Goal: Complete application form

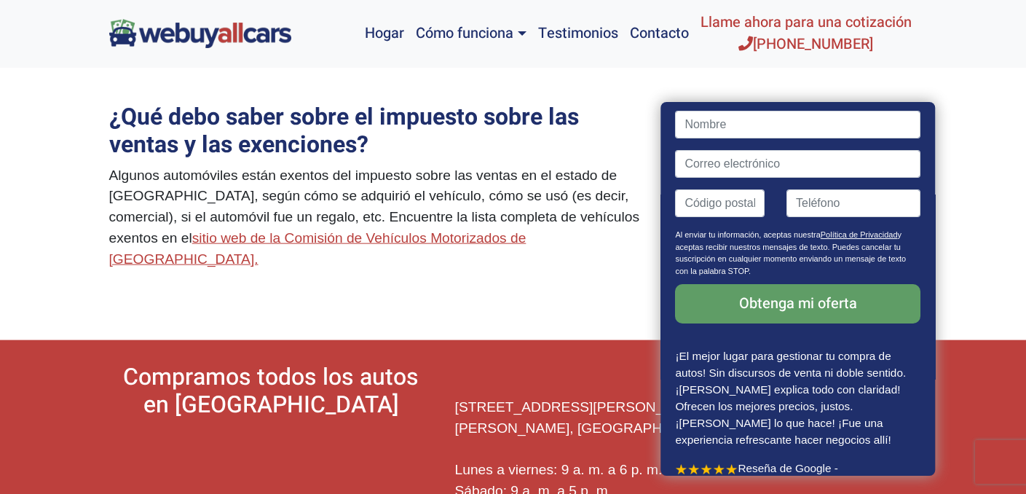
type input "[PERSON_NAME]"
type input "[EMAIL_ADDRESS][DOMAIN_NAME]"
type input "07047"
type input "2012820919"
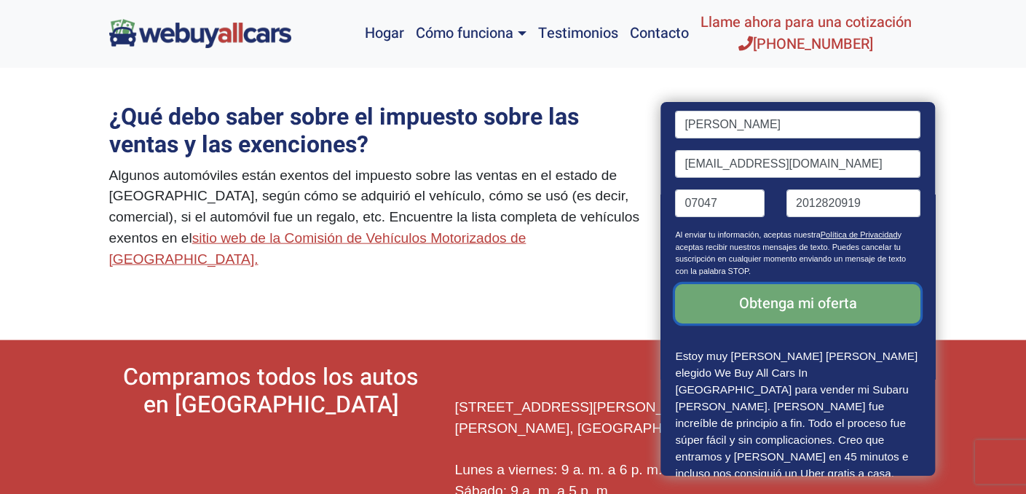
click at [778, 305] on input "Obtenga mi oferta" at bounding box center [798, 303] width 245 height 39
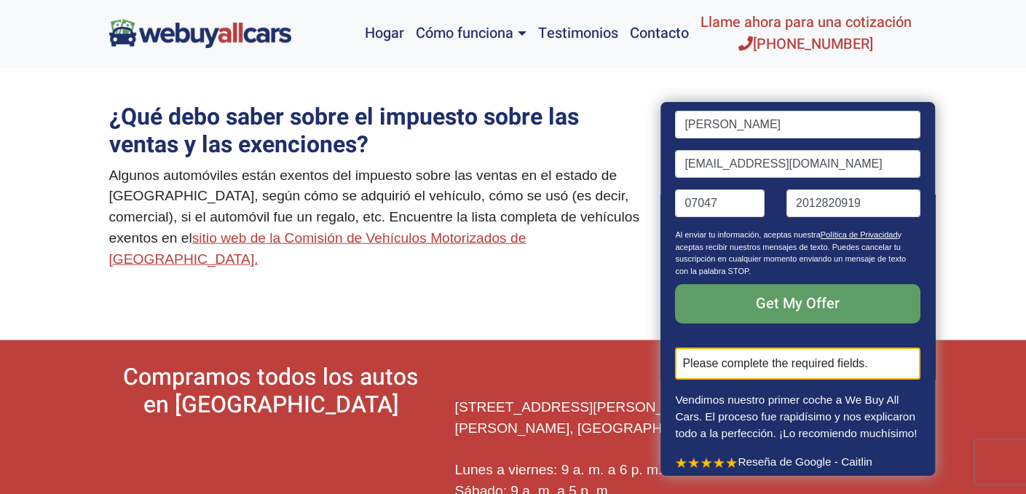
click at [777, 359] on div "Please complete the required fields." at bounding box center [798, 363] width 245 height 32
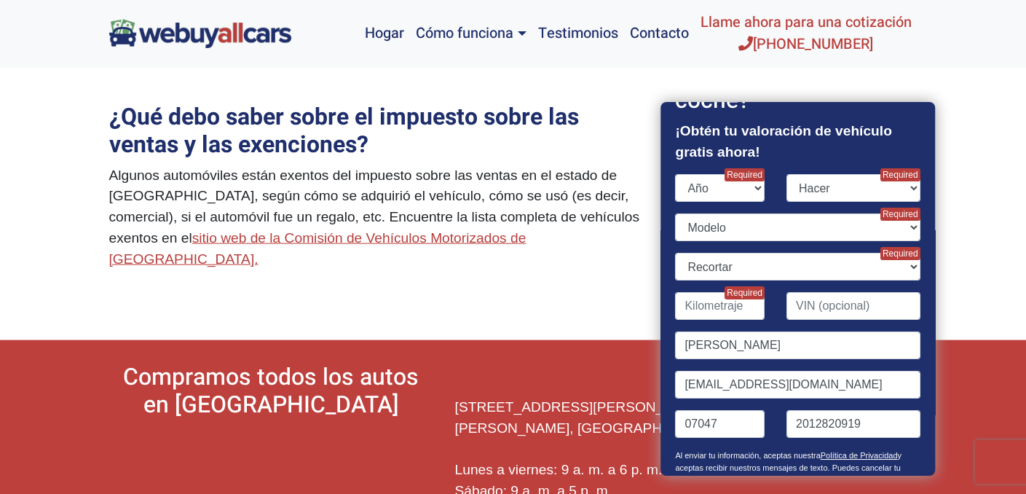
scroll to position [49, 0]
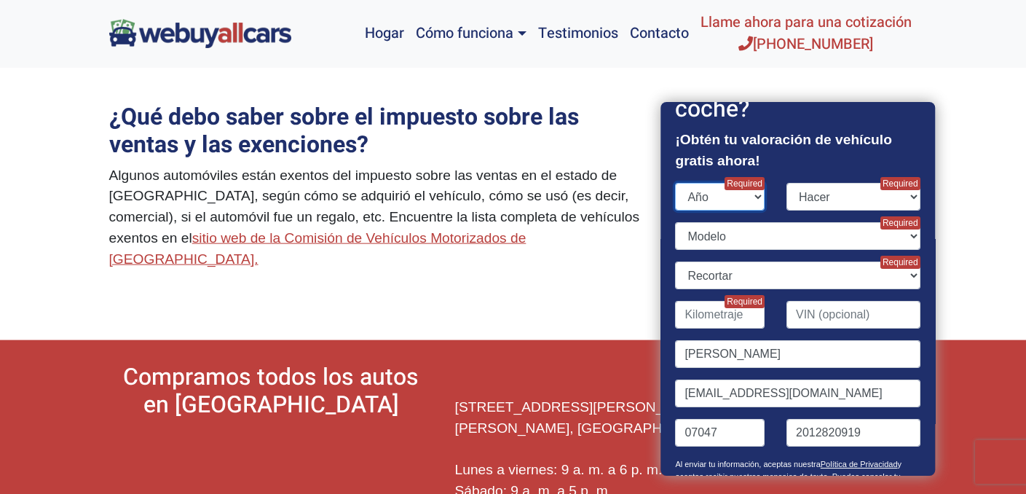
click at [750, 195] on select "Año 2026 2025 2024 2023 2022 2021 2020 2019 2018 2017 2016 2015 2014 2013 2012 …" at bounding box center [721, 197] width 90 height 28
select select "1997"
click at [676, 183] on select "Año 2026 2025 2024 2023 2022 2021 2020 2019 2018 2017 2016 2015 2014 2013 2012 …" at bounding box center [721, 197] width 90 height 28
click at [898, 194] on select "Hacer Acura Audi BMW Buick Cadillac Chevrolet Chrysler Dodge Eagle [PERSON_NAME…" at bounding box center [854, 197] width 134 height 28
select select "Dodge"
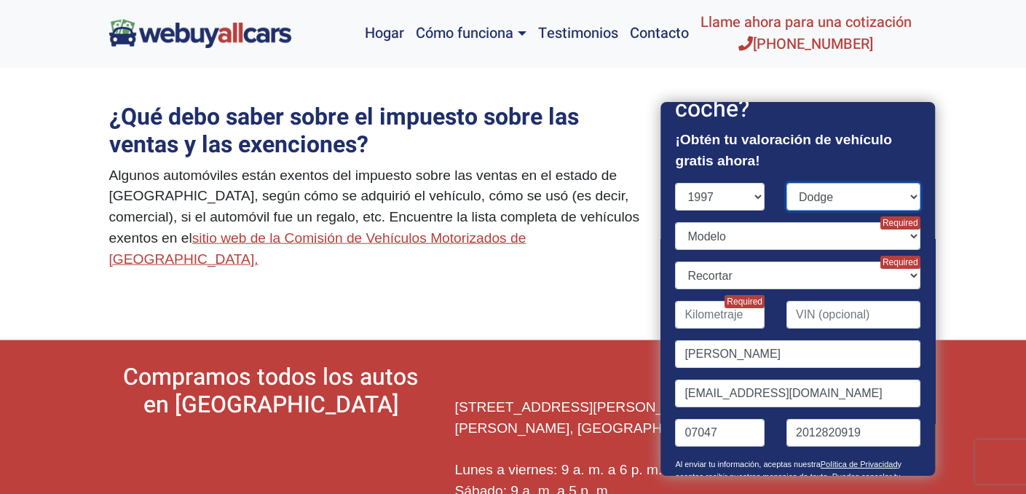
click at [787, 183] on select "Hacer Acura Audi BMW Buick Cadillac Chevrolet Chrysler Dodge Eagle [PERSON_NAME…" at bounding box center [854, 197] width 134 height 28
click at [901, 234] on select "Modelo Avenger Caravan Dakota Grand Caravan Intrepid Neon Ram Pickup 1500 Ram P…" at bounding box center [798, 236] width 245 height 28
select select "Caravan"
click at [676, 222] on select "Modelo Avenger Caravan Dakota Grand Caravan Intrepid Neon Ram Pickup 1500 Ram P…" at bounding box center [798, 236] width 245 height 28
click at [905, 272] on select "Recortar 3dr Minivan ES 4dr Minivan LE 4dr Minivan SE 3dr Minivan" at bounding box center [798, 275] width 245 height 28
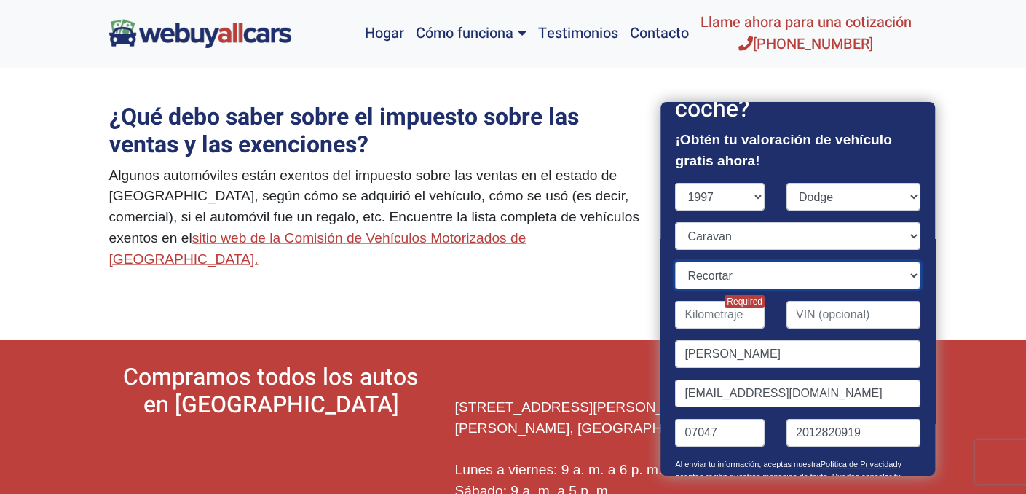
select select "3dr Minivan"
click at [676, 261] on select "Recortar 3dr Minivan ES 4dr Minivan LE 4dr Minivan SE 3dr Minivan" at bounding box center [798, 275] width 245 height 28
click at [728, 315] on input "Formulario de contacto" at bounding box center [721, 315] width 90 height 28
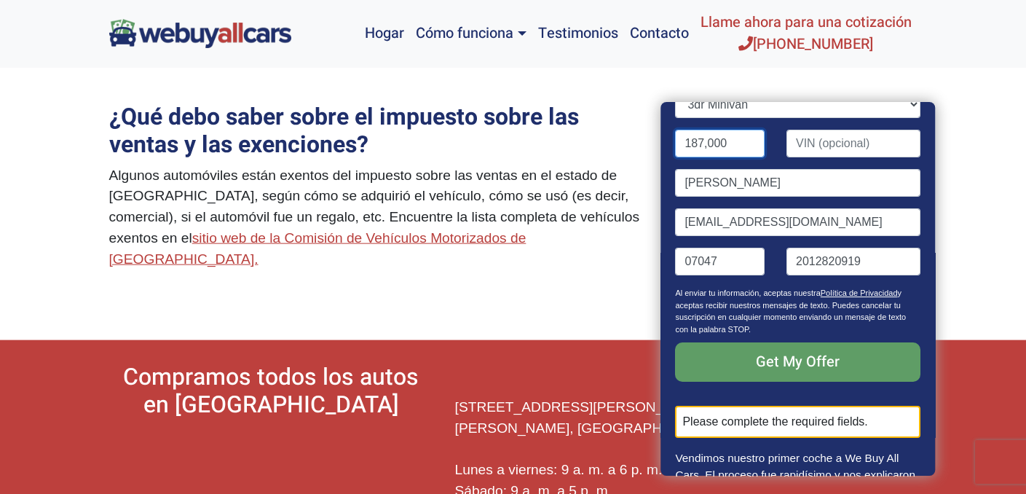
scroll to position [261, 0]
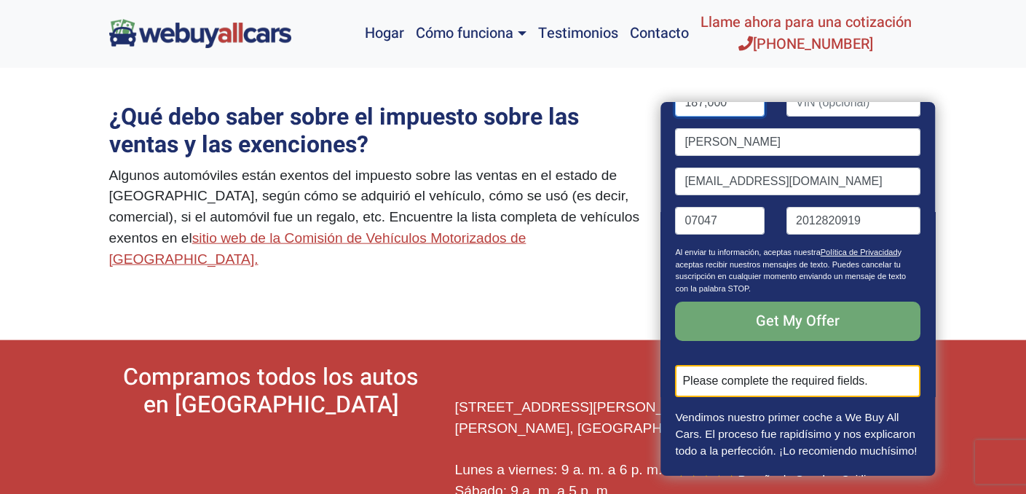
type input "187,000"
click at [794, 315] on input "Obtenga mi oferta" at bounding box center [798, 320] width 245 height 39
